Goal: Task Accomplishment & Management: Use online tool/utility

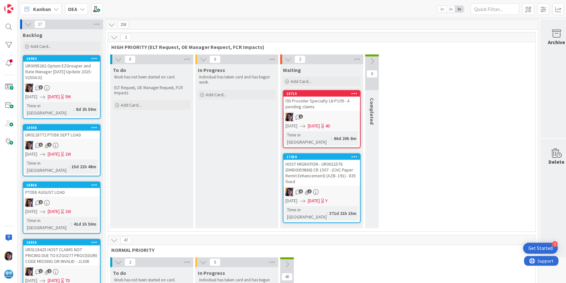
scroll to position [811, 15]
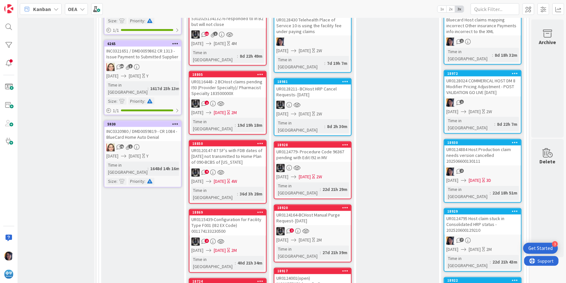
drag, startPoint x: 9, startPoint y: 200, endPoint x: 12, endPoint y: 199, distance: 4.1
click at [9, 200] on div at bounding box center [9, 141] width 18 height 283
click at [10, 26] on div at bounding box center [8, 26] width 13 height 13
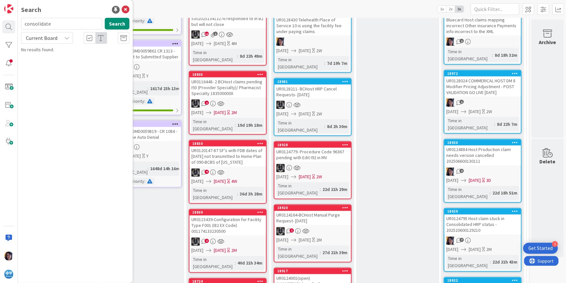
click at [42, 25] on input "consolidate" at bounding box center [61, 24] width 81 height 12
type input "split"
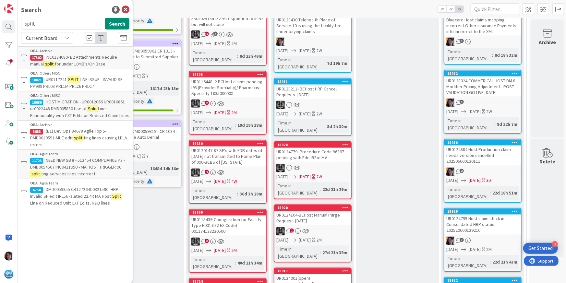
click at [73, 111] on p "HOST MIGRATION - UR0012066 UR0010861 ur0022448 DMD005880 Use of Split Line Func…" at bounding box center [79, 109] width 99 height 20
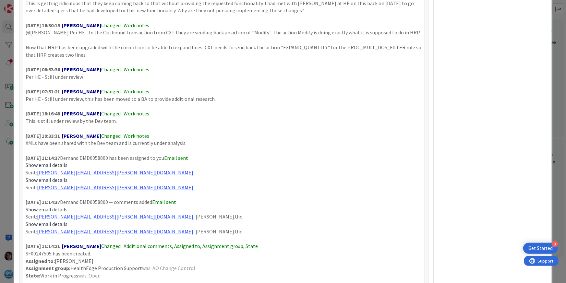
scroll to position [4009, 0]
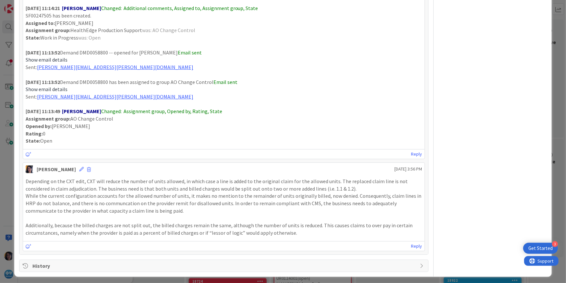
click at [196, 199] on p "While the current configuration accounts for the allowed number of units, it ma…" at bounding box center [224, 203] width 397 height 22
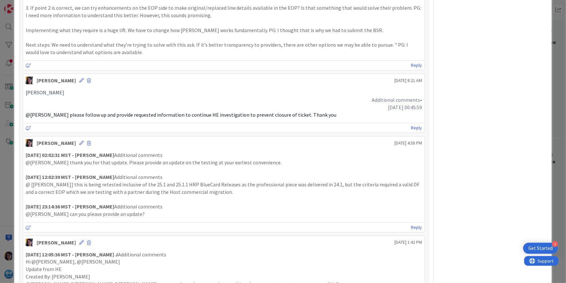
scroll to position [0, 0]
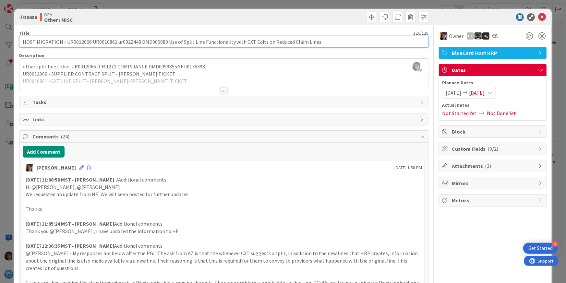
click at [125, 42] on input "HOST MIGRATION - UR0012066 UR0010861 ur0022448 DMD005880 Use of Split Line Func…" at bounding box center [224, 42] width 410 height 12
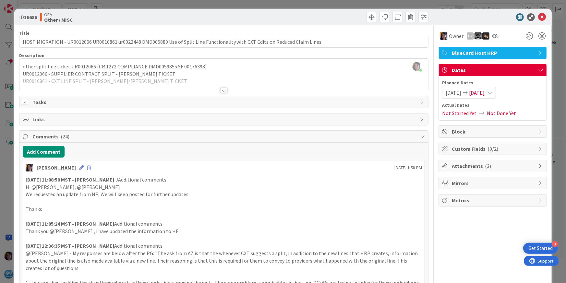
click at [503, 36] on div "Owner HZ" at bounding box center [493, 36] width 108 height 12
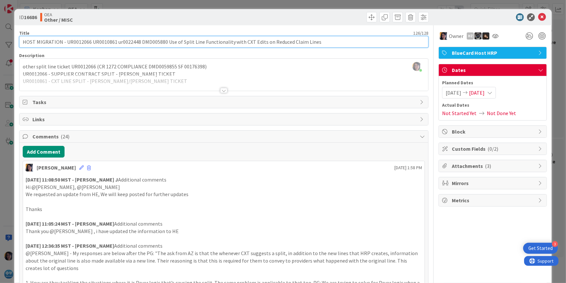
click at [102, 42] on input "HOST MIGRATION - UR0012066 UR0010861 ur0022448 DMD005880 Use of Split Line Func…" at bounding box center [224, 42] width 410 height 12
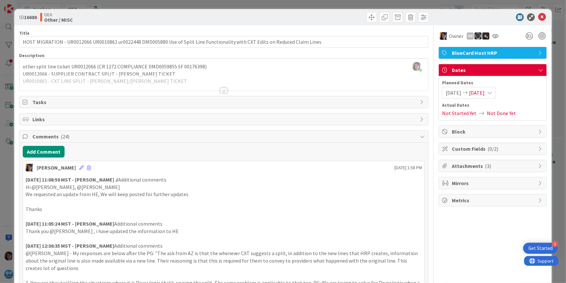
click at [49, 32] on div "Title 126 / 128" at bounding box center [224, 33] width 410 height 6
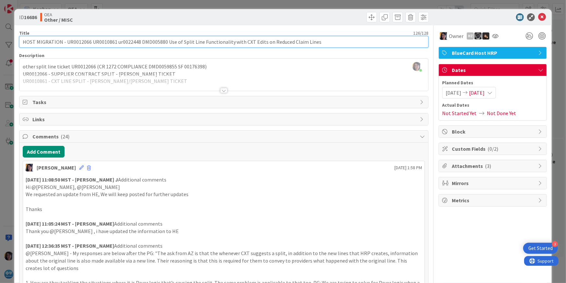
click at [148, 42] on input "HOST MIGRATION - UR0012066 UR0010861 ur0022448 DMD005880 Use of Split Line Func…" at bounding box center [224, 42] width 410 height 12
click at [79, 42] on input "HOST MIGRATION - UR0012066 UR0010861 ur0022448 DMD005880 Use of Split Line Func…" at bounding box center [224, 42] width 410 height 12
